Goal: Information Seeking & Learning: Learn about a topic

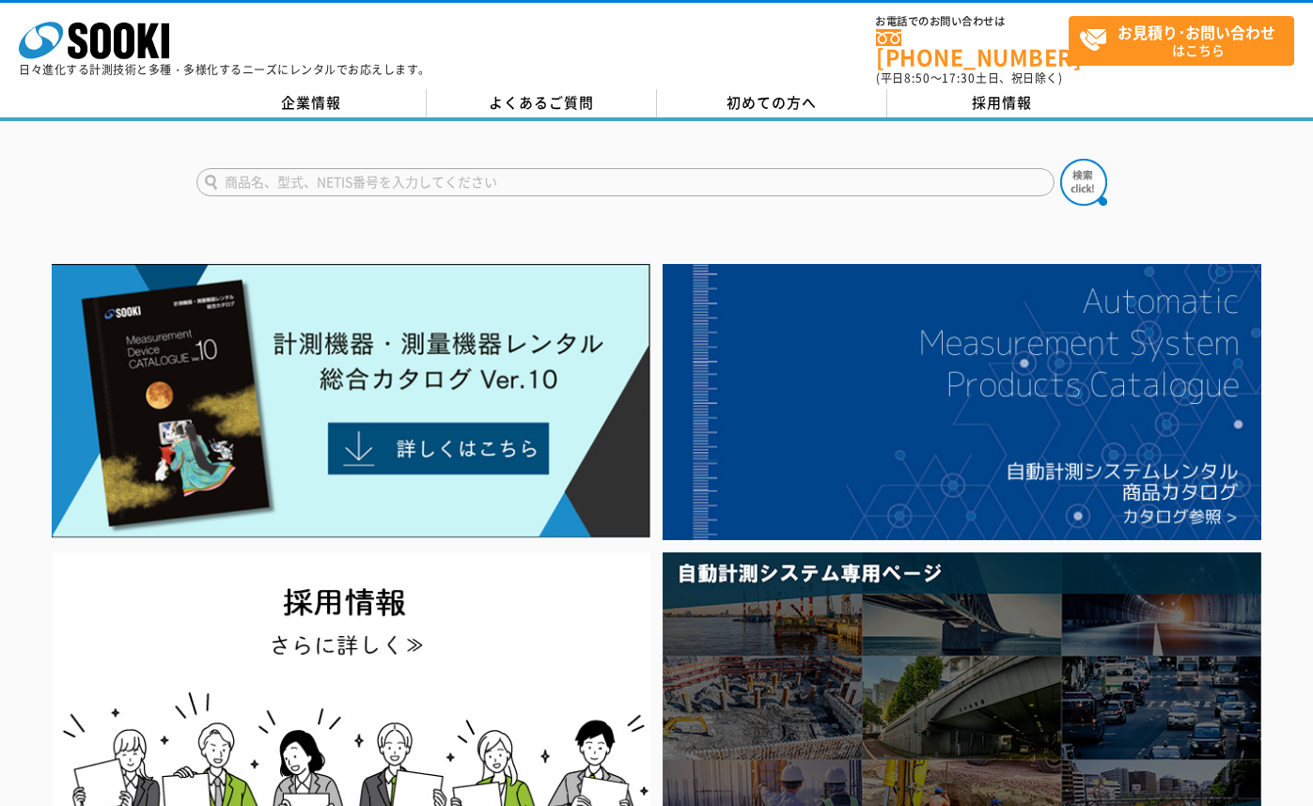
click at [382, 179] on input "text" at bounding box center [625, 182] width 858 height 28
type input "GTC400"
click at [1085, 159] on img at bounding box center [1083, 182] width 47 height 47
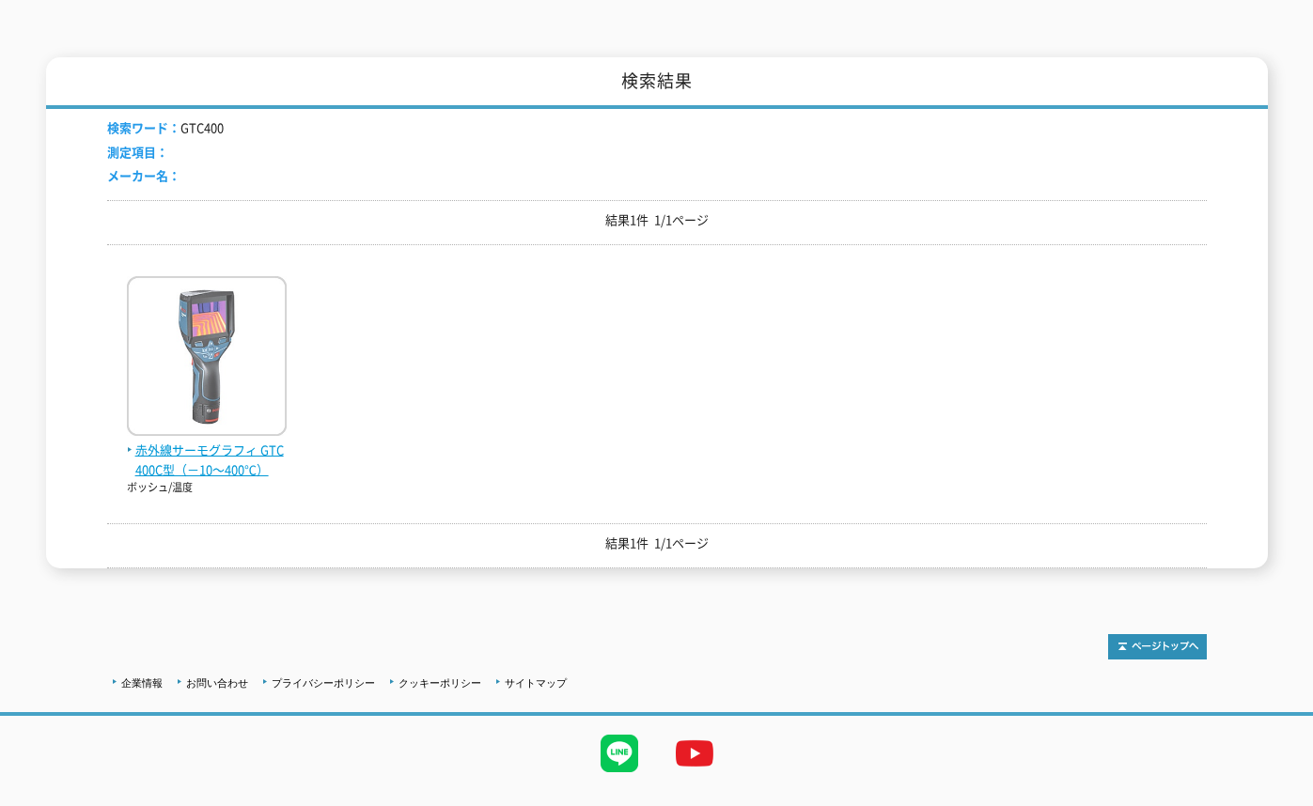
scroll to position [266, 0]
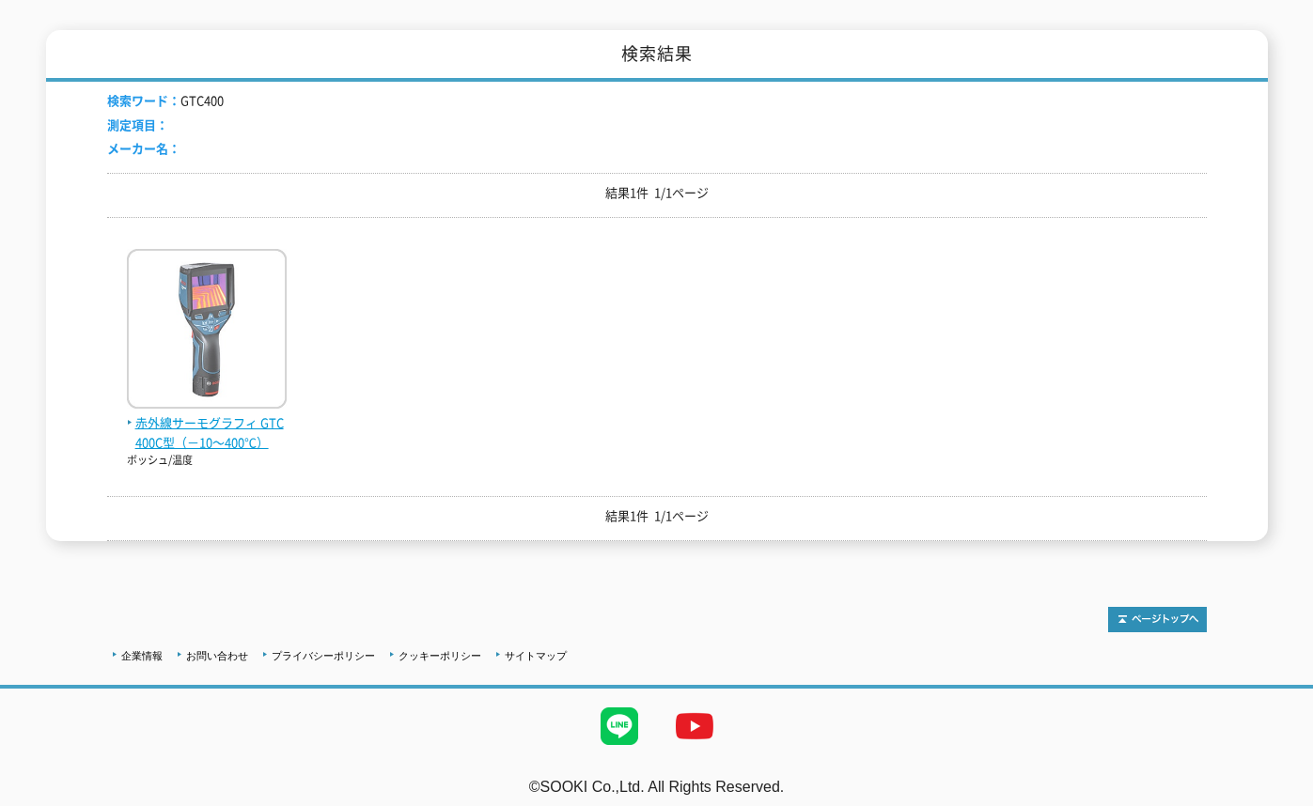
click at [202, 413] on span "赤外線サーモグラフィ GTC400C型（－10～400℃）" at bounding box center [207, 432] width 160 height 39
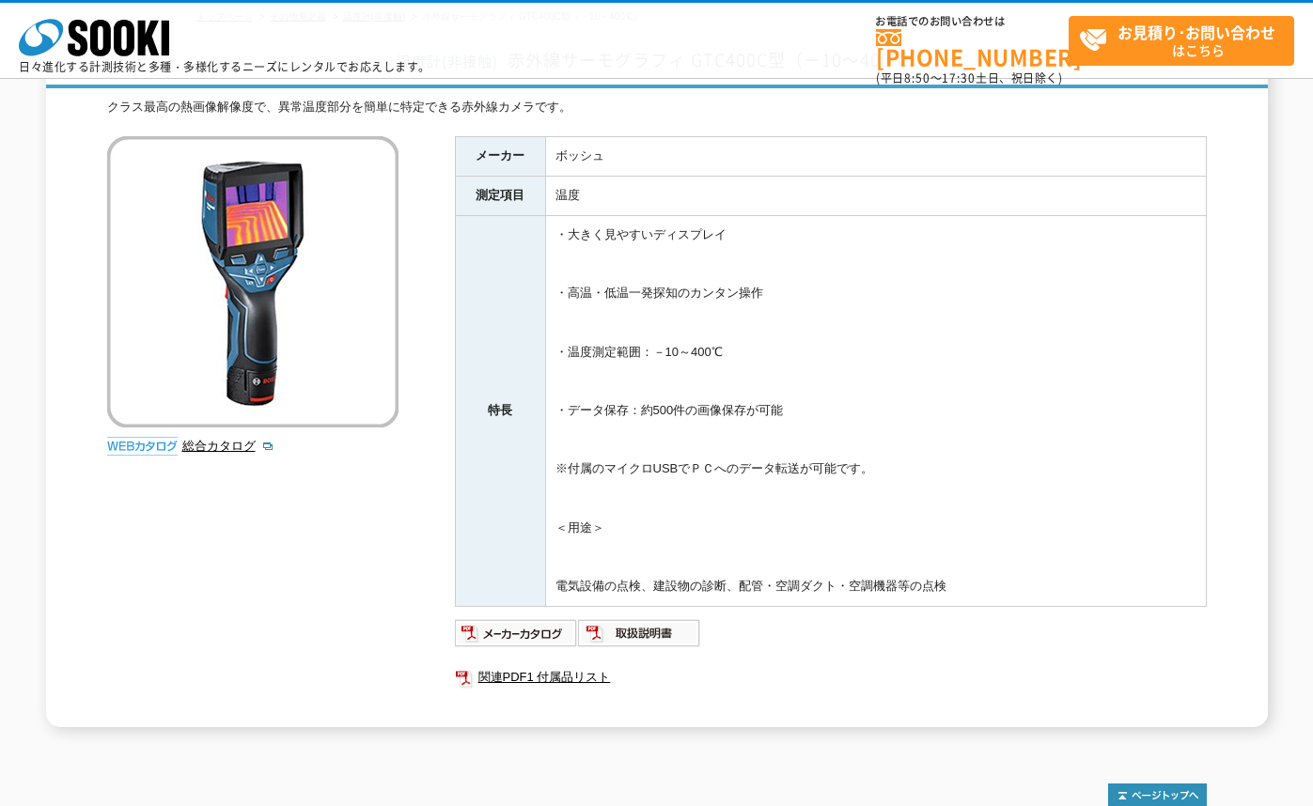
scroll to position [315, 0]
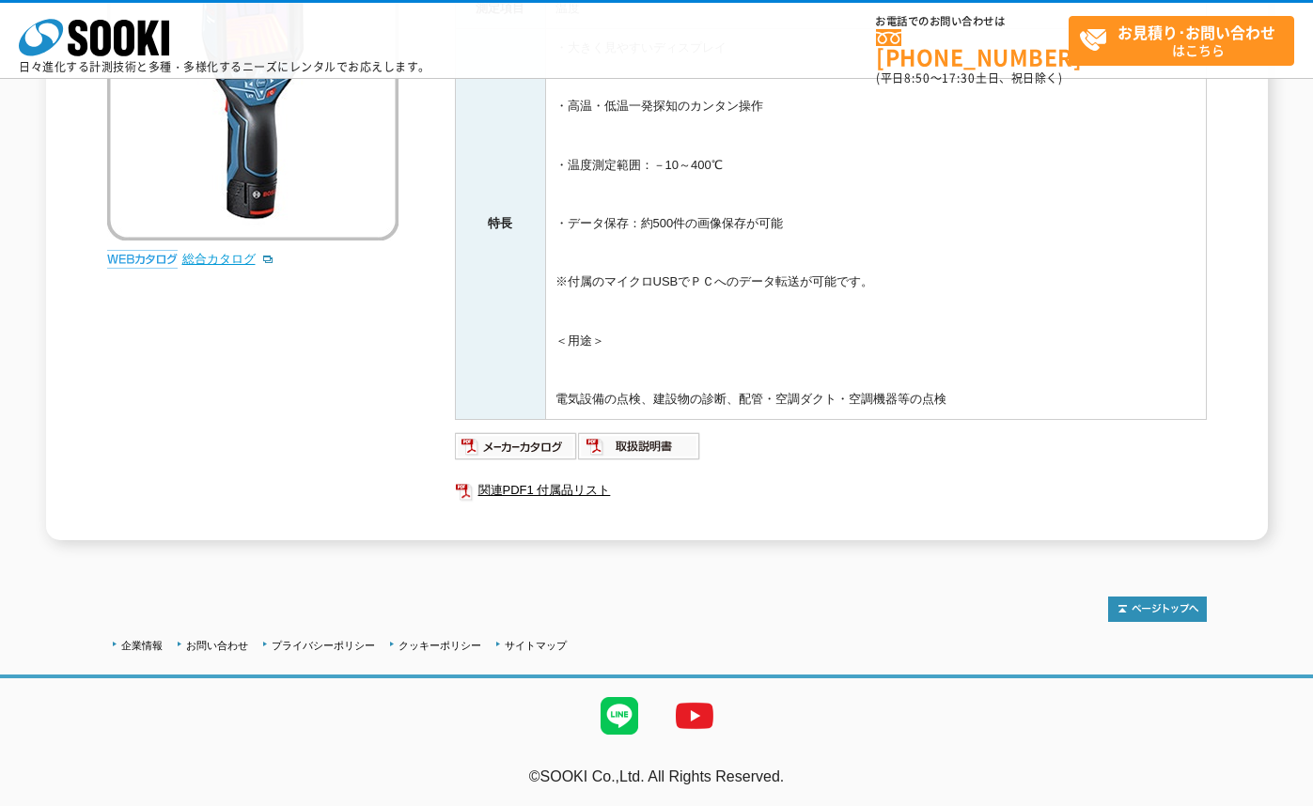
click at [210, 257] on link "総合カタログ" at bounding box center [228, 259] width 92 height 14
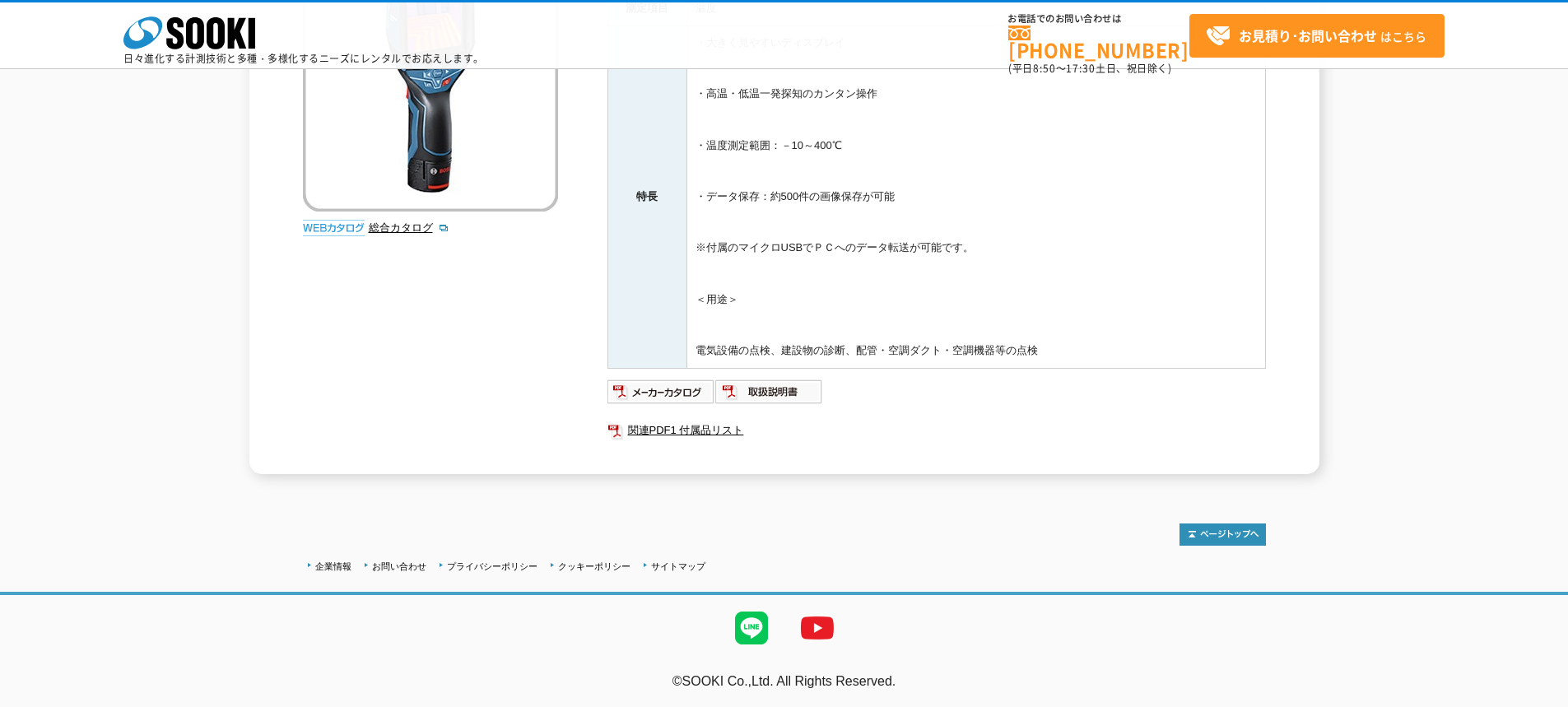
scroll to position [275, 0]
click at [686, 391] on img at bounding box center [660, 392] width 108 height 26
click at [758, 392] on img at bounding box center [769, 392] width 108 height 26
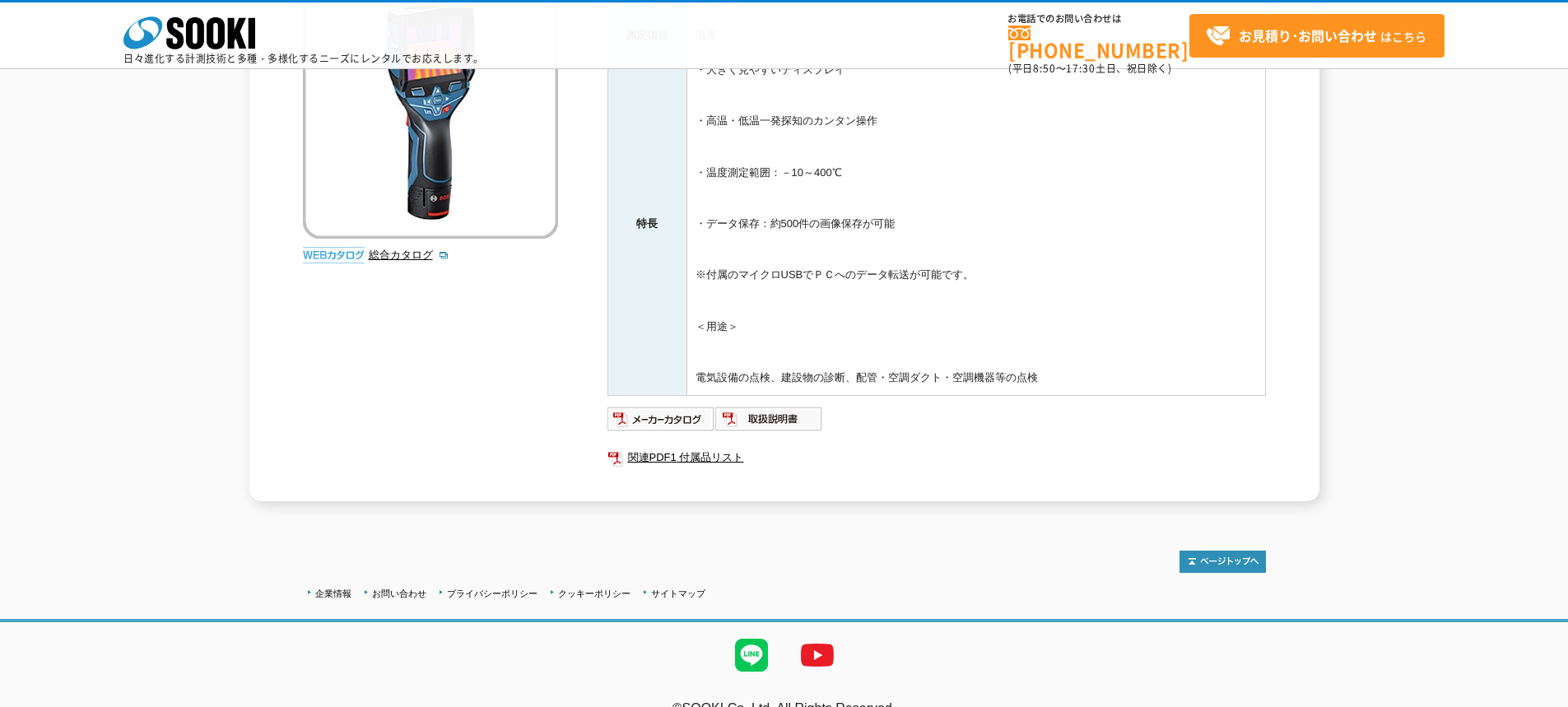
scroll to position [247, 0]
click at [656, 414] on img at bounding box center [660, 418] width 108 height 26
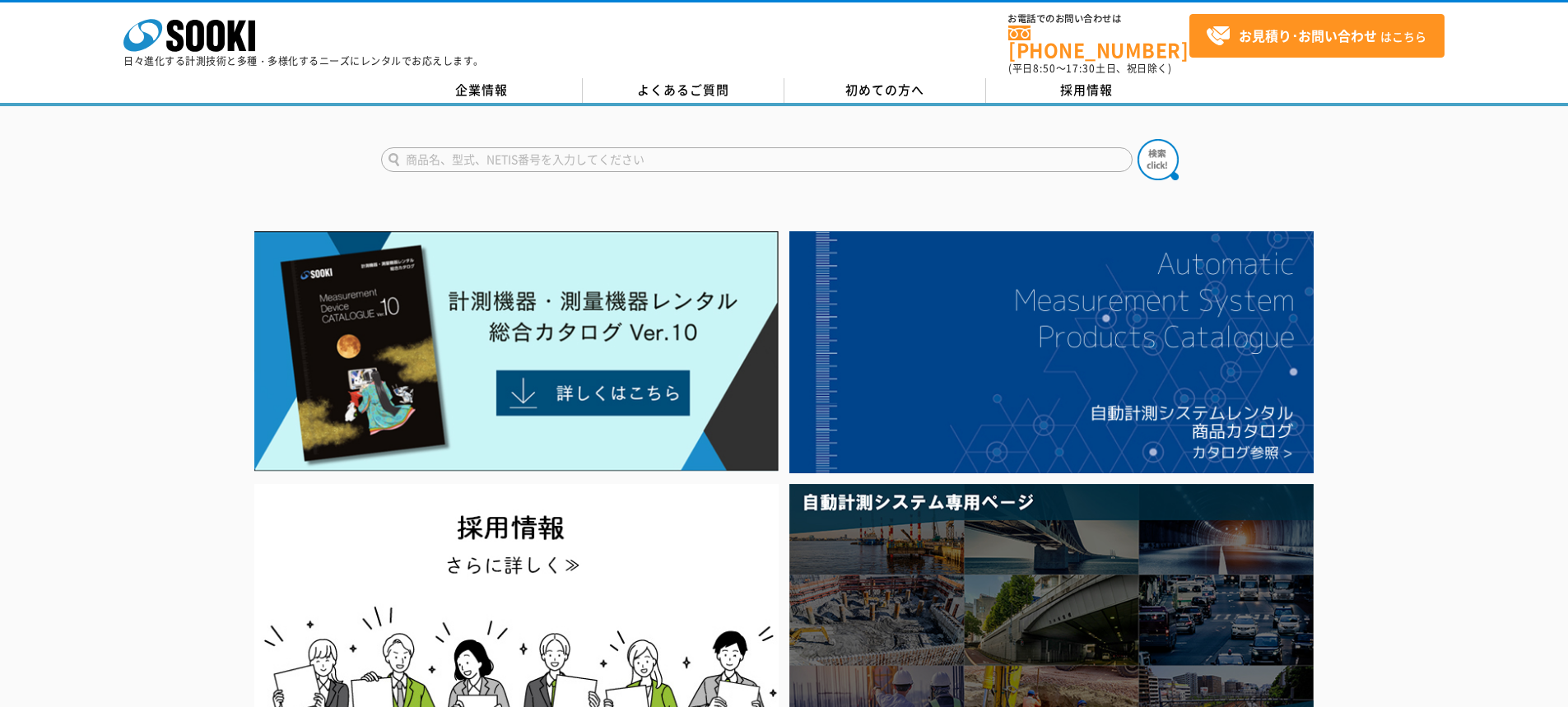
click at [487, 149] on input "text" at bounding box center [757, 159] width 752 height 25
type input "PVアナライザ"
click at [1138, 139] on button at bounding box center [1158, 159] width 41 height 41
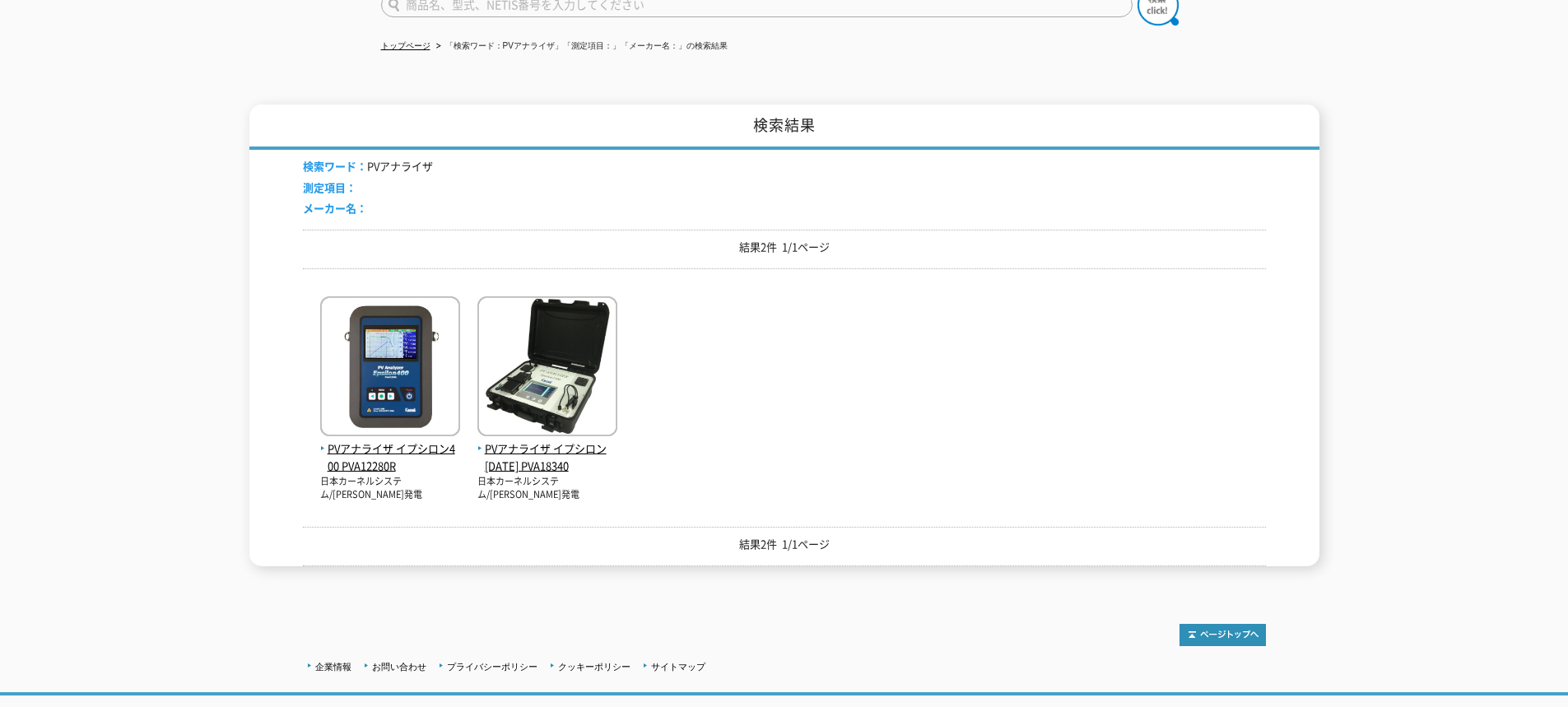
scroll to position [246, 0]
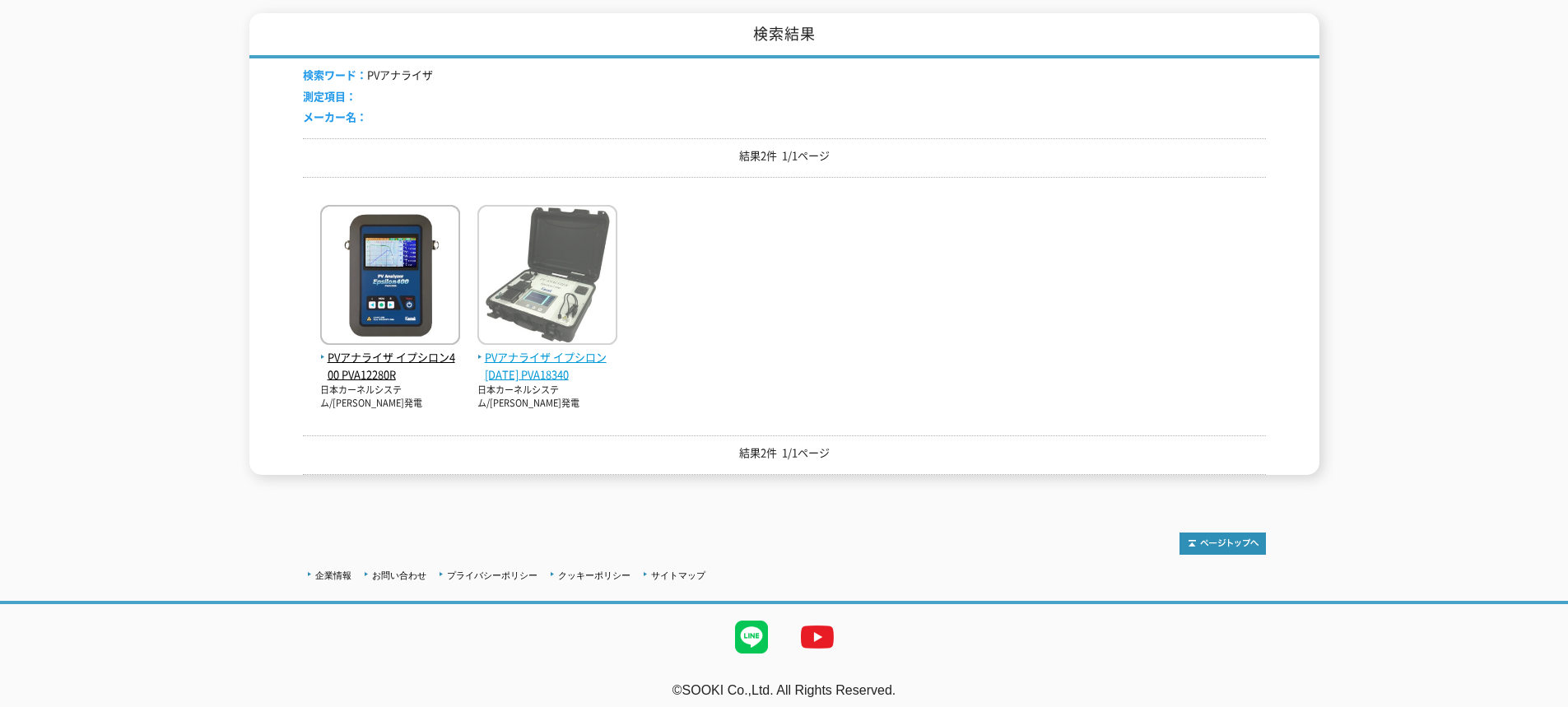
click at [562, 254] on img at bounding box center [547, 277] width 140 height 144
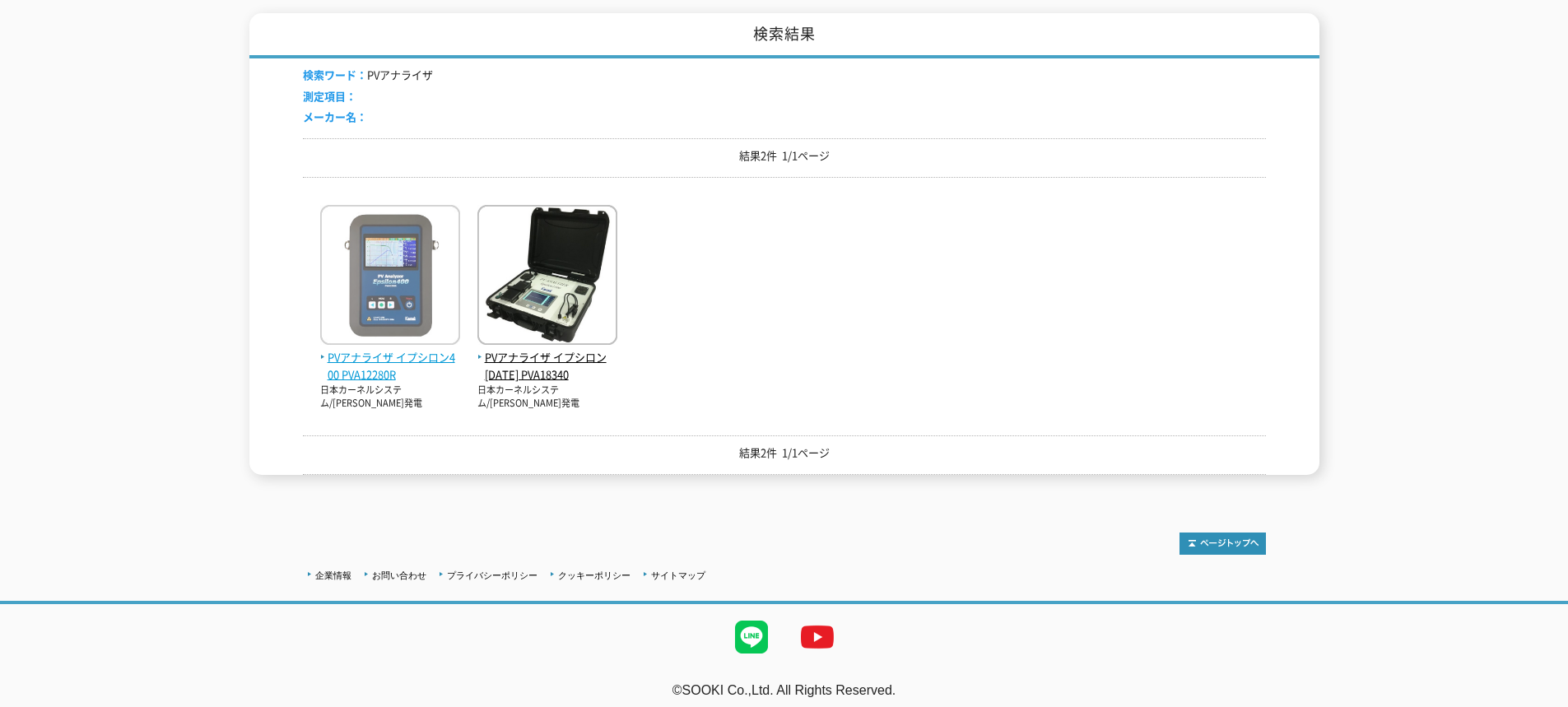
click at [390, 238] on img at bounding box center [391, 277] width 140 height 144
